Goal: Task Accomplishment & Management: Manage account settings

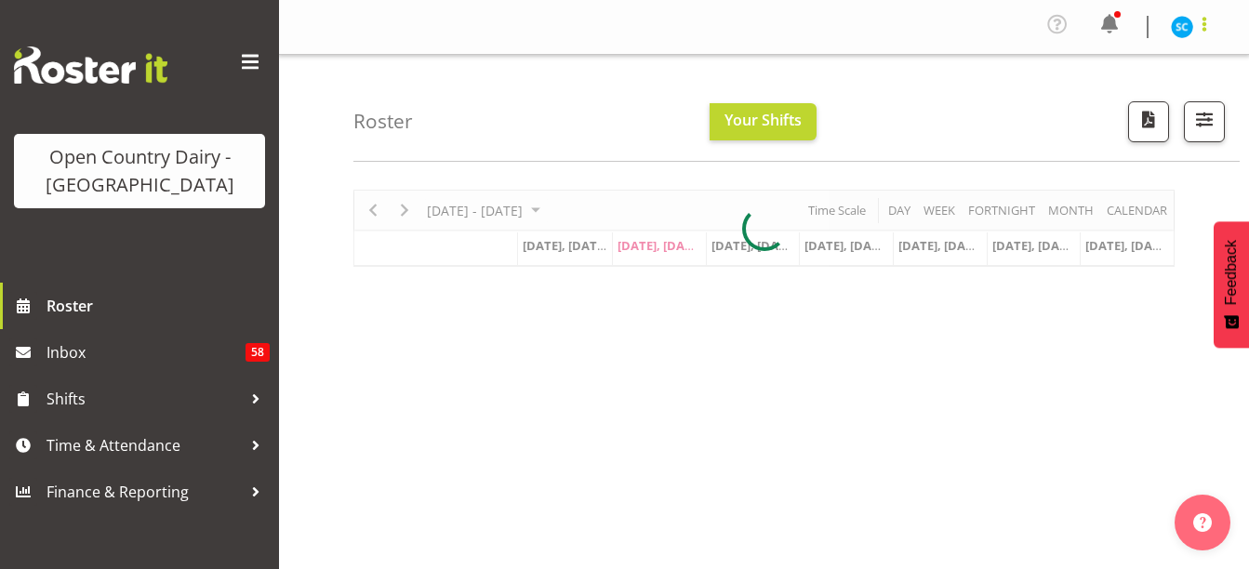
click at [1207, 22] on span at bounding box center [1205, 24] width 22 height 22
click at [1129, 68] on link "Profile" at bounding box center [1126, 68] width 179 height 33
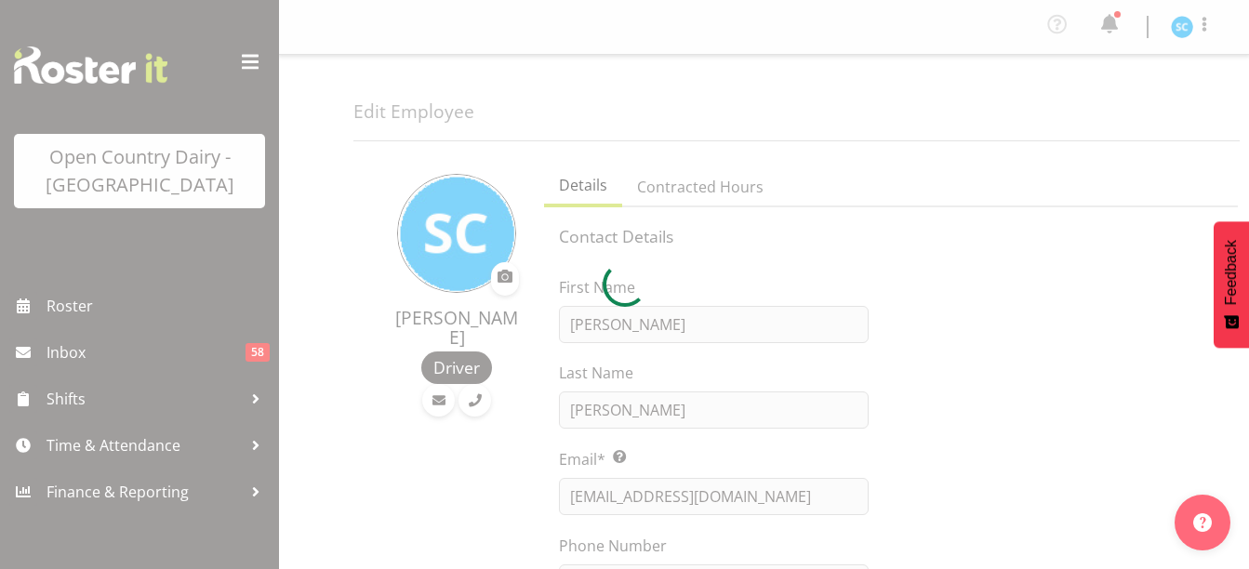
select select "TimelineWeek"
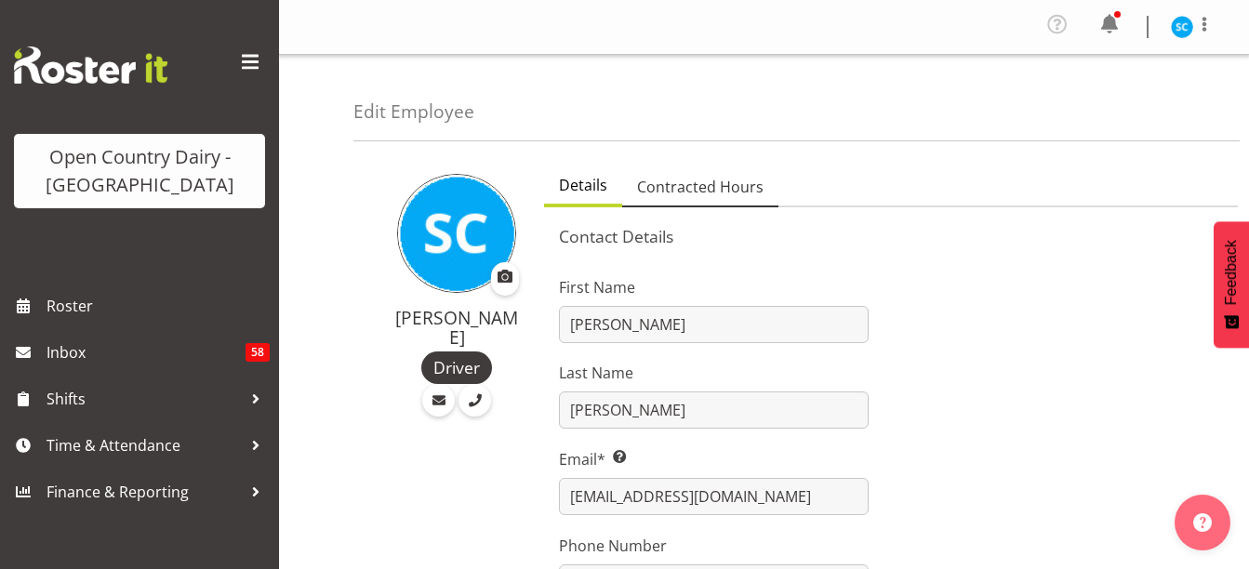
click at [696, 190] on span "Contracted Hours" at bounding box center [700, 187] width 127 height 22
